Goal: Transaction & Acquisition: Purchase product/service

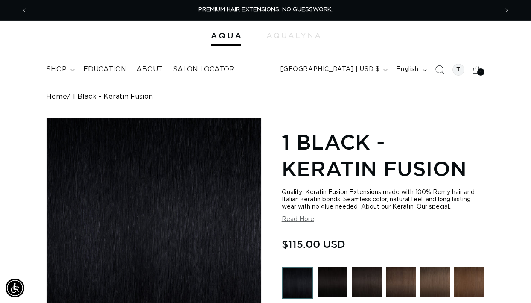
click at [440, 66] on icon "Search" at bounding box center [439, 69] width 9 height 9
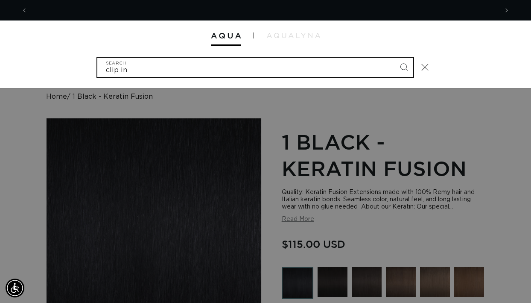
scroll to position [0, 470]
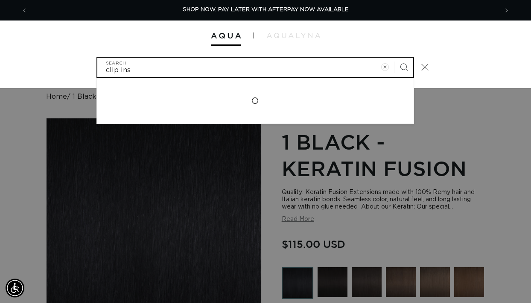
type input "clip ins"
click at [403, 66] on button "Search" at bounding box center [403, 67] width 19 height 19
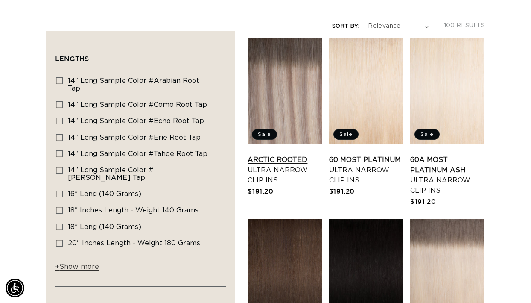
click at [284, 168] on link "Arctic Rooted Ultra Narrow Clip Ins" at bounding box center [284, 169] width 74 height 31
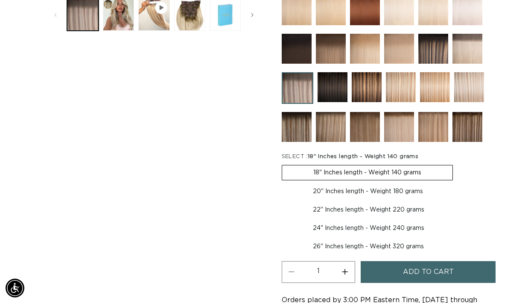
click at [397, 276] on button "Add to cart" at bounding box center [428, 272] width 135 height 22
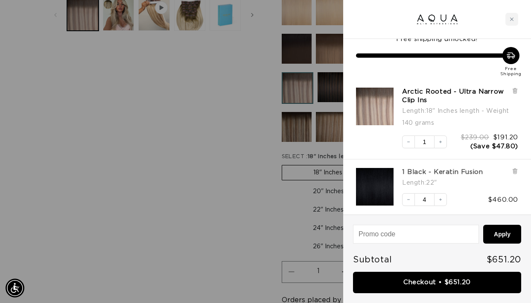
scroll to position [11, 0]
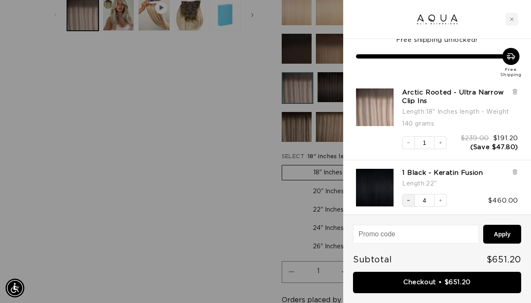
click at [409, 201] on button "Decrease quantity" at bounding box center [408, 200] width 13 height 13
click at [515, 171] on icon at bounding box center [514, 172] width 3 height 4
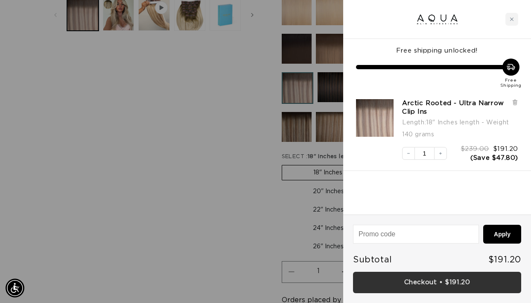
click at [465, 283] on link "Checkout • $191.20" at bounding box center [437, 282] width 168 height 22
